Goal: Navigation & Orientation: Find specific page/section

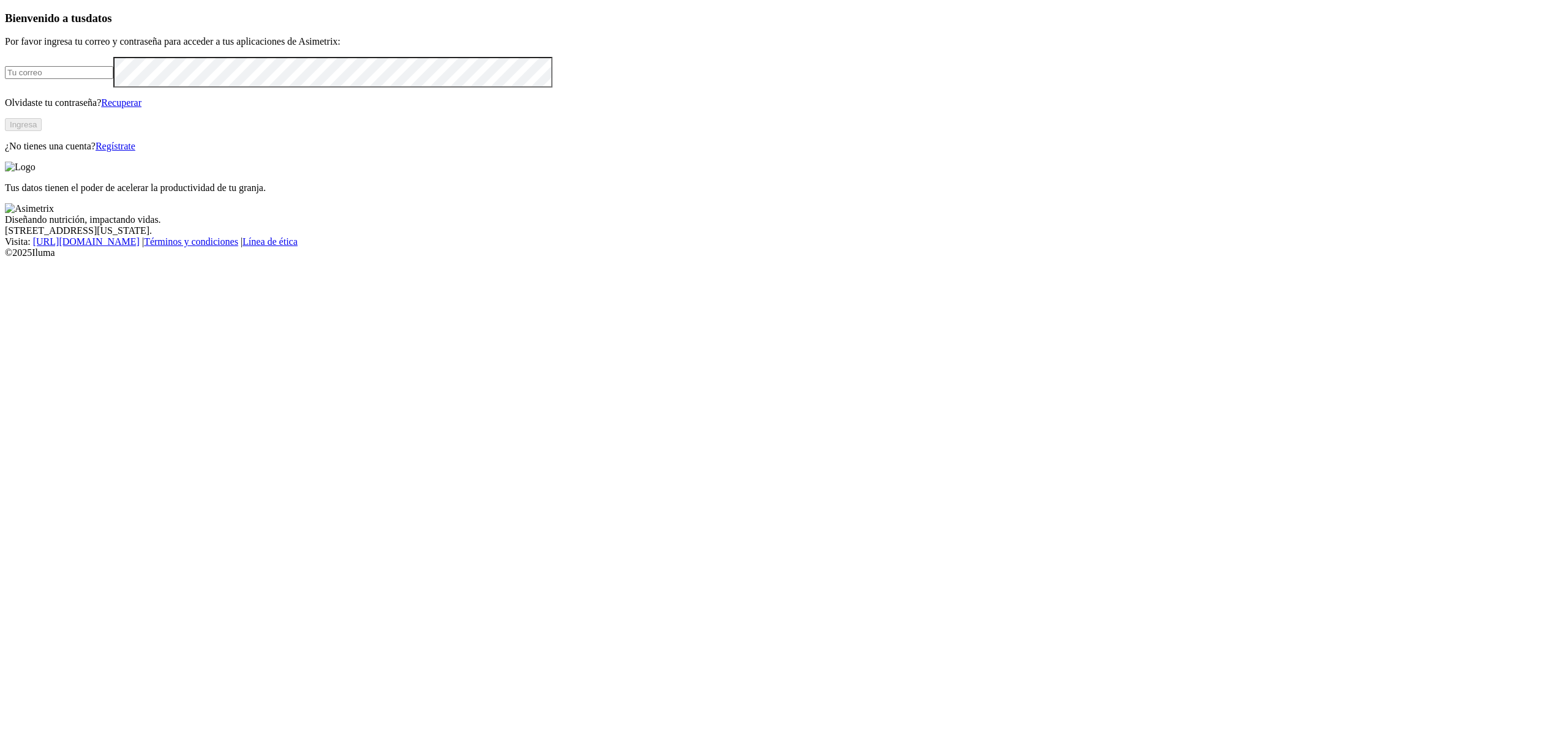
type input "[EMAIL_ADDRESS][DOMAIN_NAME]"
click at [41, 131] on button "Ingresa" at bounding box center [23, 124] width 36 height 13
